Goal: Information Seeking & Learning: Learn about a topic

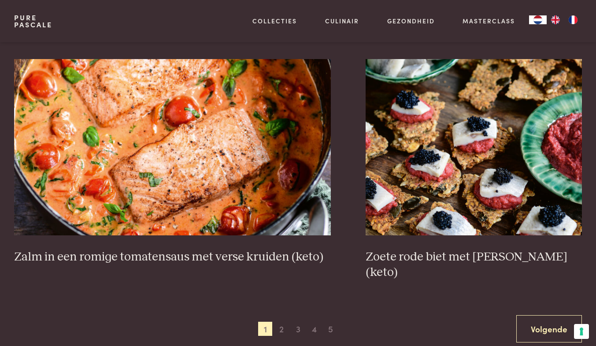
scroll to position [1461, 0]
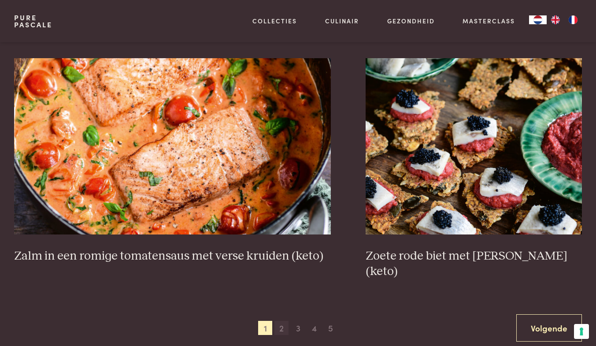
click at [284, 321] on span "2" at bounding box center [281, 328] width 14 height 14
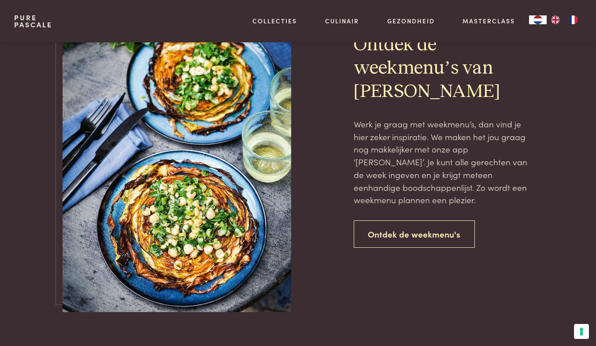
scroll to position [1895, 0]
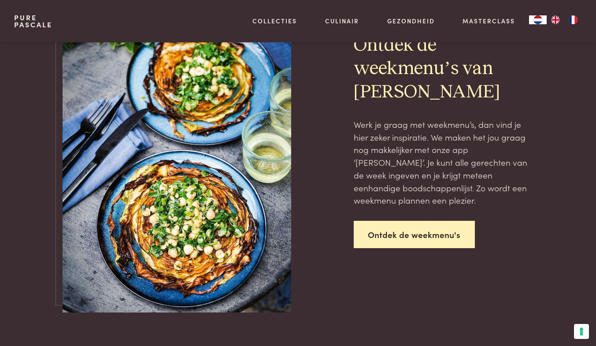
click at [424, 240] on link "Ontdek de weekmenu's" at bounding box center [415, 235] width 122 height 28
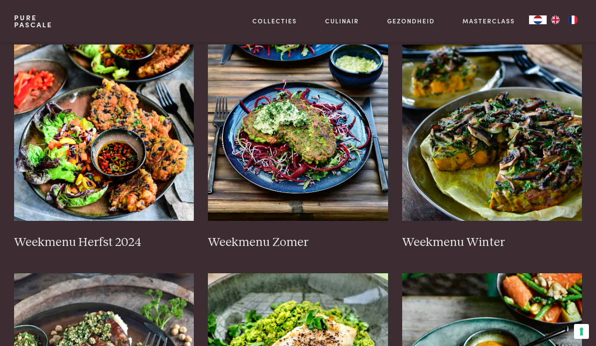
scroll to position [199, 0]
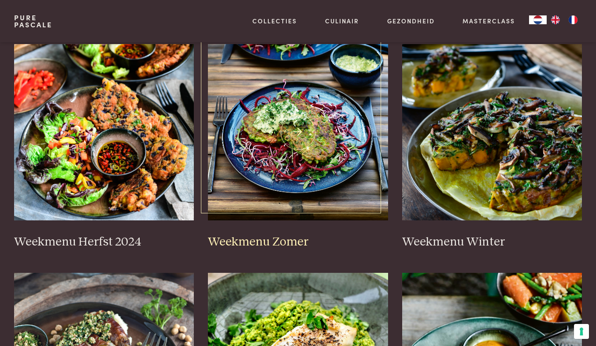
click at [318, 183] on img at bounding box center [298, 132] width 180 height 176
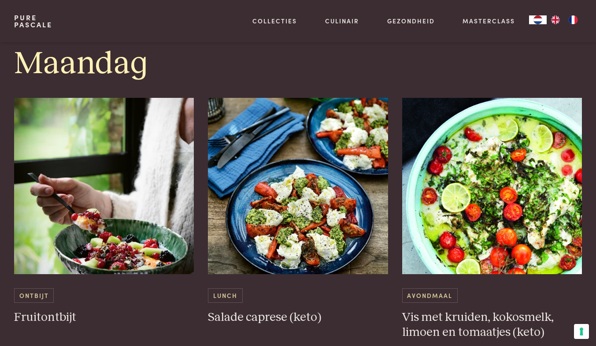
scroll to position [474, 0]
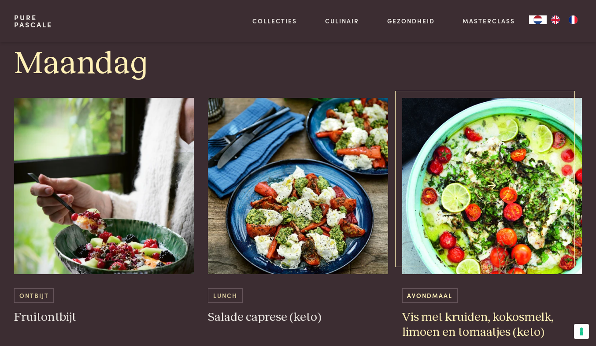
click at [507, 214] on img at bounding box center [492, 186] width 180 height 176
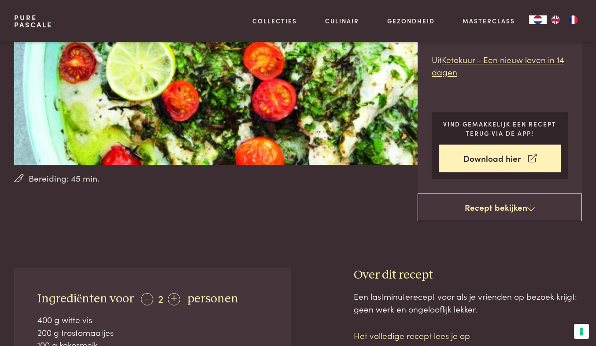
scroll to position [132, 0]
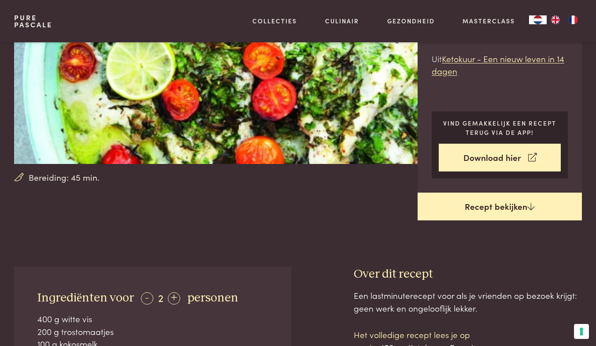
click at [507, 214] on link "Recept bekijken" at bounding box center [499, 206] width 164 height 28
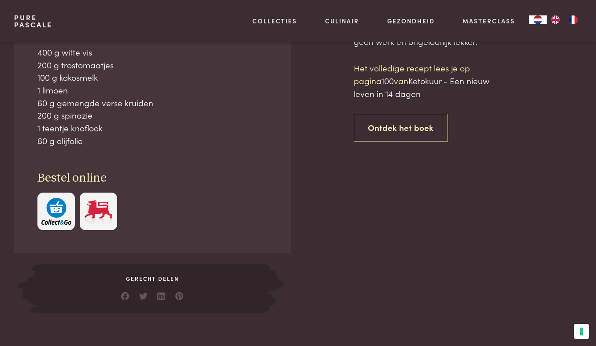
scroll to position [398, 0]
